Goal: Use online tool/utility: Utilize a website feature to perform a specific function

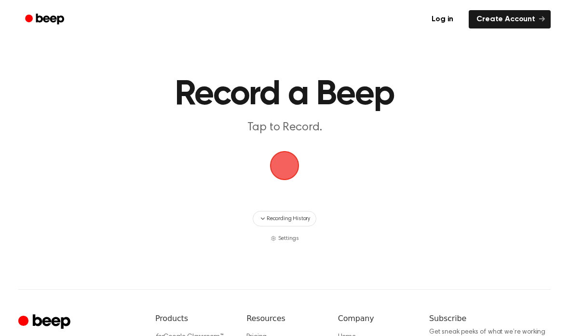
click at [279, 155] on span "button" at bounding box center [284, 165] width 27 height 27
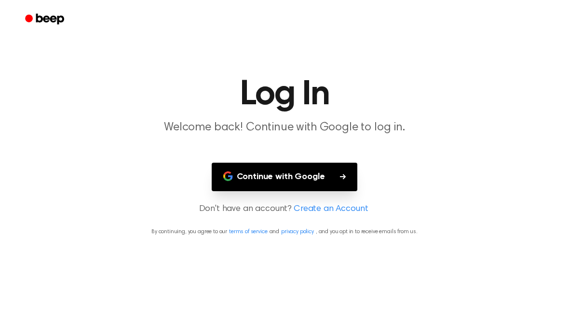
click at [325, 174] on button "Continue with Google" at bounding box center [285, 177] width 146 height 28
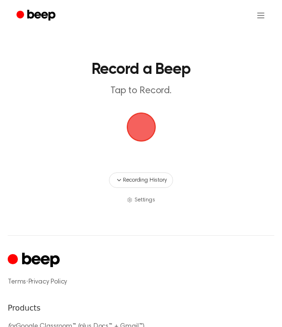
click at [141, 124] on span "button" at bounding box center [141, 126] width 27 height 27
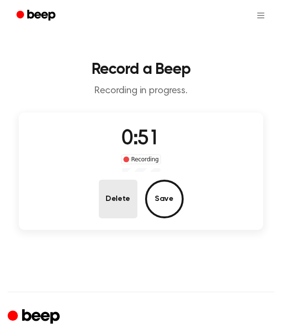
click at [108, 205] on button "Delete" at bounding box center [118, 198] width 39 height 39
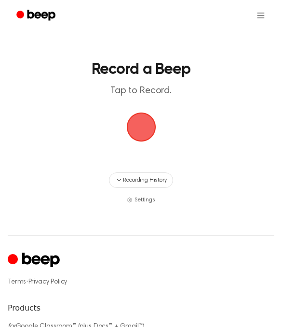
click at [141, 120] on span "button" at bounding box center [141, 126] width 27 height 27
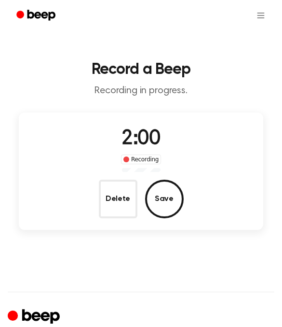
click at [162, 188] on button "Save" at bounding box center [164, 198] width 39 height 39
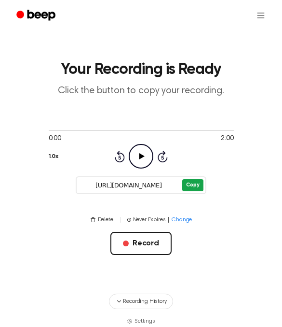
click at [189, 186] on button "Copy" at bounding box center [192, 185] width 21 height 12
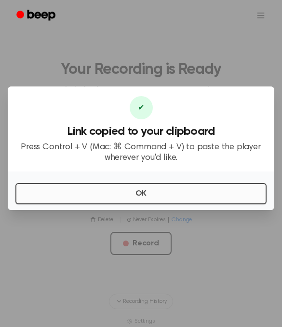
click at [83, 204] on button "OK" at bounding box center [140, 193] width 251 height 21
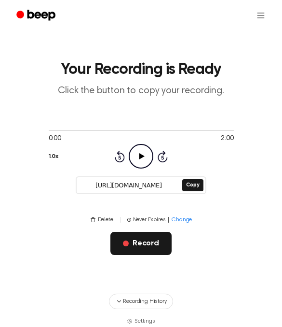
click at [135, 241] on button "Record" at bounding box center [140, 243] width 61 height 23
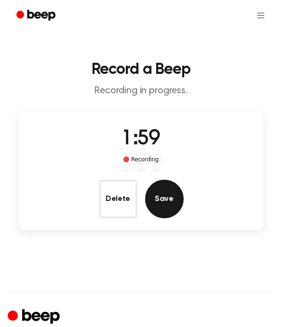
click at [168, 203] on button "Save" at bounding box center [164, 198] width 39 height 39
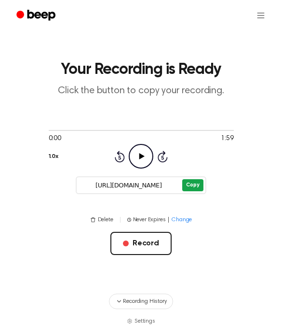
click at [203, 187] on button "Copy" at bounding box center [192, 185] width 21 height 12
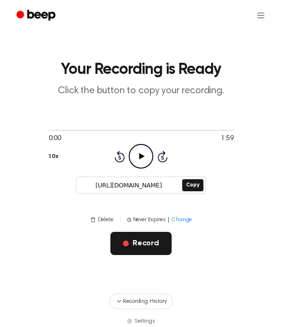
click at [157, 241] on button "Record" at bounding box center [140, 243] width 61 height 23
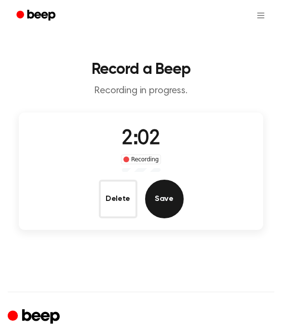
click at [161, 189] on button "Save" at bounding box center [164, 198] width 39 height 39
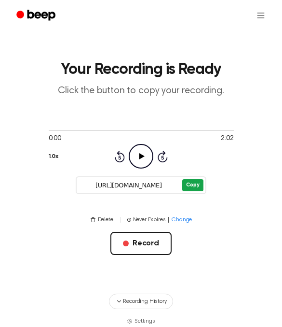
click at [192, 190] on button "Copy" at bounding box center [192, 185] width 21 height 12
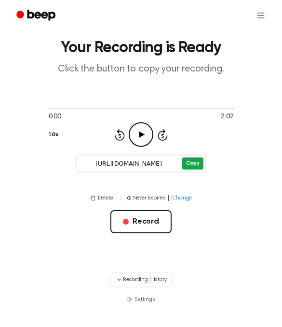
scroll to position [21, 0]
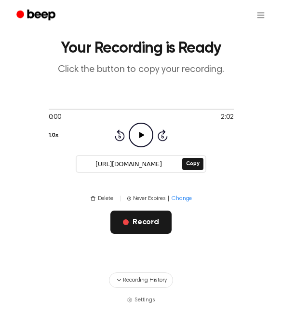
click at [140, 226] on button "Record" at bounding box center [140, 222] width 61 height 23
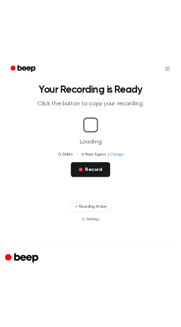
scroll to position [21, 0]
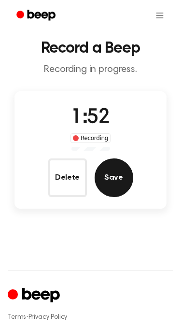
click at [113, 178] on button "Save" at bounding box center [114, 177] width 39 height 39
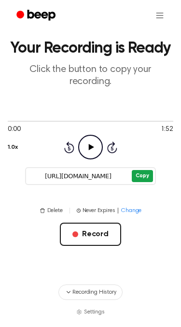
click at [143, 181] on button "Copy" at bounding box center [142, 176] width 21 height 12
click at [138, 178] on button "Copy" at bounding box center [142, 176] width 21 height 12
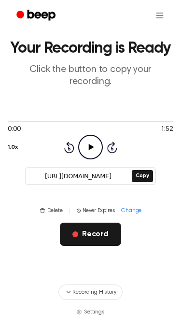
click at [88, 232] on button "Record" at bounding box center [90, 233] width 61 height 23
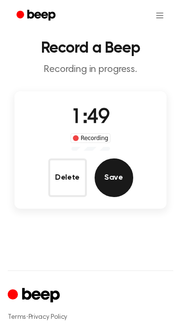
click at [113, 178] on button "Save" at bounding box center [114, 177] width 39 height 39
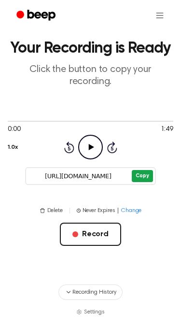
click at [149, 170] on button "Copy" at bounding box center [142, 176] width 21 height 12
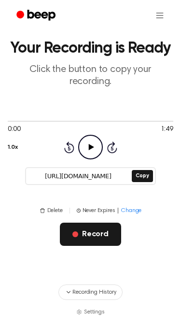
click at [76, 226] on button "Record" at bounding box center [90, 233] width 61 height 23
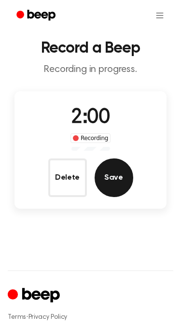
click at [114, 174] on button "Save" at bounding box center [114, 177] width 39 height 39
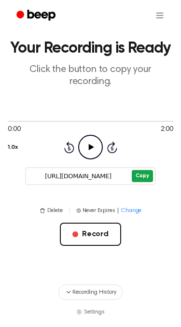
click at [143, 179] on button "Copy" at bounding box center [142, 176] width 21 height 12
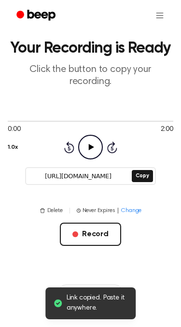
click at [89, 144] on icon at bounding box center [91, 147] width 5 height 6
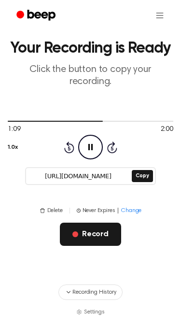
click at [90, 237] on button "Record" at bounding box center [90, 233] width 61 height 23
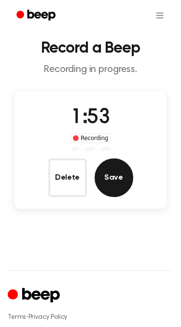
click at [116, 175] on button "Save" at bounding box center [114, 177] width 39 height 39
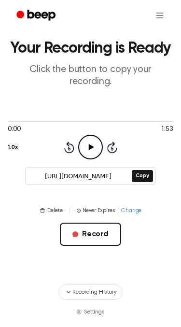
click at [90, 160] on div "0:00 1:53 1.0x Rewind 5 seconds Play Audio Skip 5 seconds [URL][DOMAIN_NAME] Co…" at bounding box center [90, 150] width 165 height 95
click at [97, 138] on icon "Play Audio" at bounding box center [90, 147] width 25 height 25
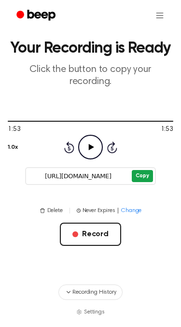
click at [143, 177] on button "Copy" at bounding box center [142, 176] width 21 height 12
